Goal: Transaction & Acquisition: Purchase product/service

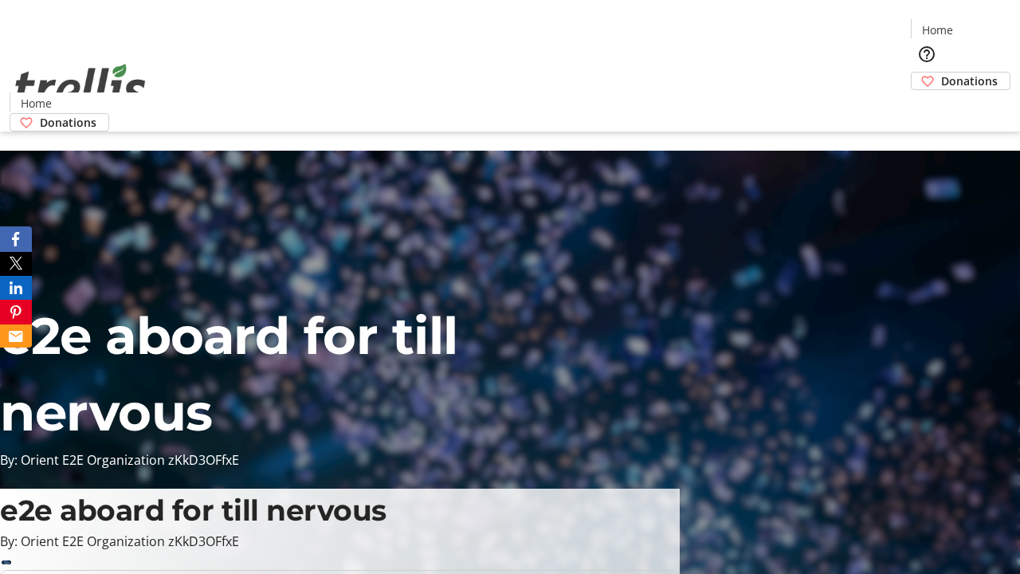
click at [942, 73] on span "Donations" at bounding box center [970, 81] width 57 height 17
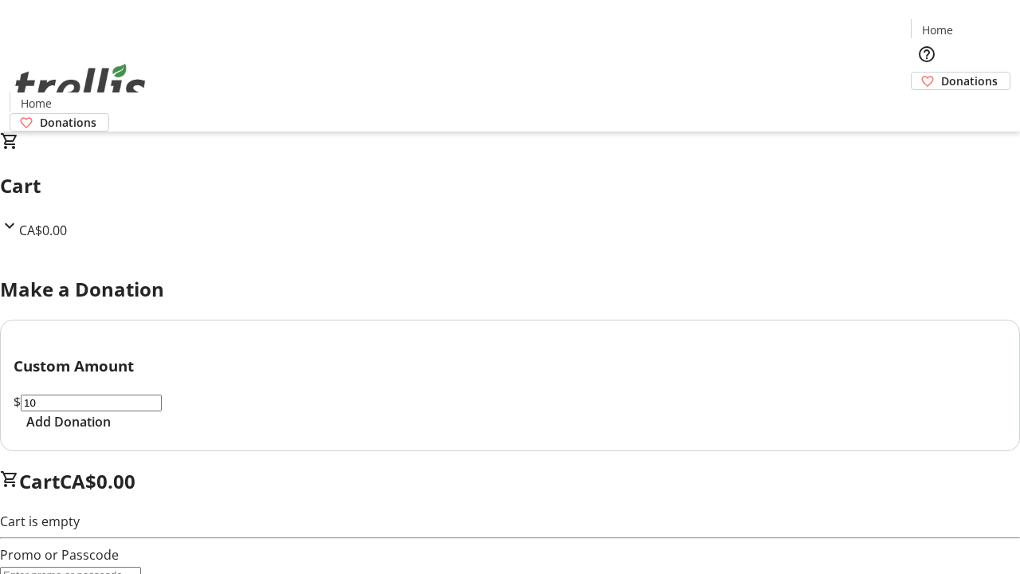
click at [111, 431] on span "Add Donation" at bounding box center [68, 421] width 85 height 19
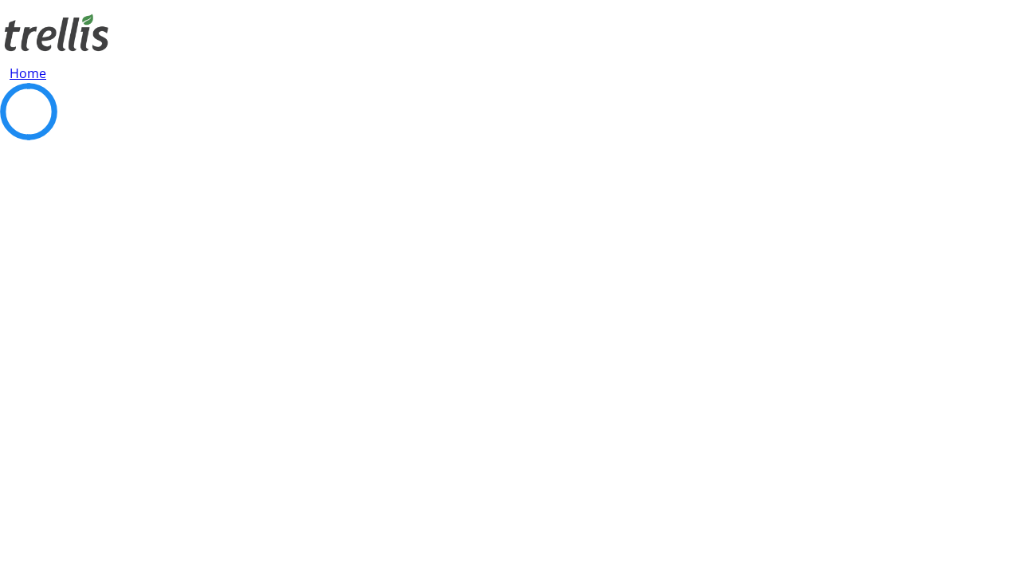
select select "CA"
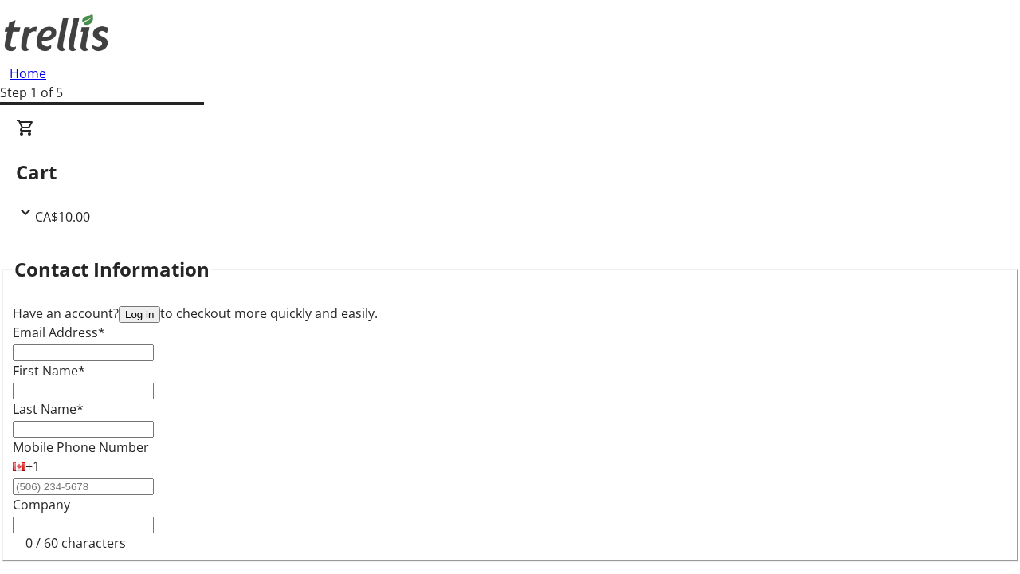
click at [160, 306] on button "Log in" at bounding box center [139, 314] width 41 height 17
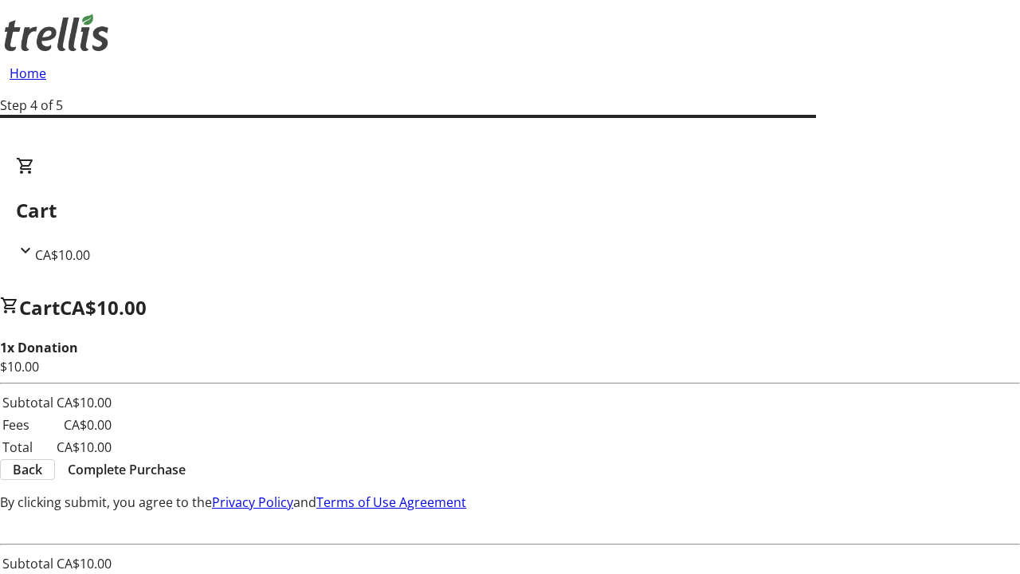
click at [186, 460] on span "Complete Purchase" at bounding box center [127, 469] width 118 height 19
